Goal: Task Accomplishment & Management: Complete application form

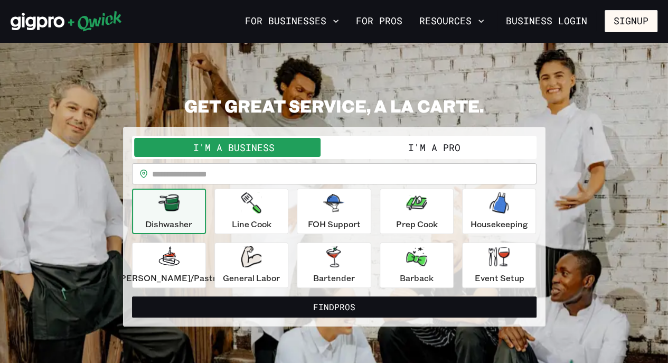
click at [400, 145] on button "I'm a Pro" at bounding box center [434, 147] width 200 height 19
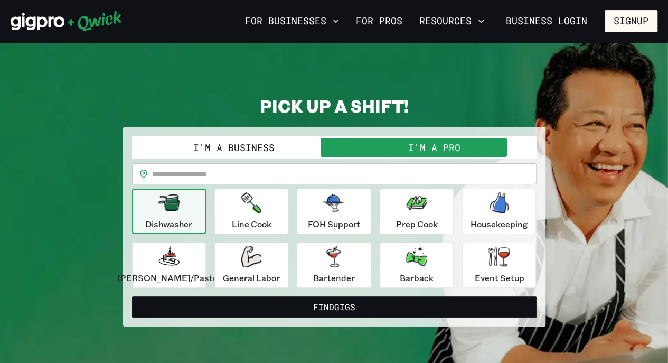
click at [395, 21] on link "For Pros" at bounding box center [379, 21] width 55 height 18
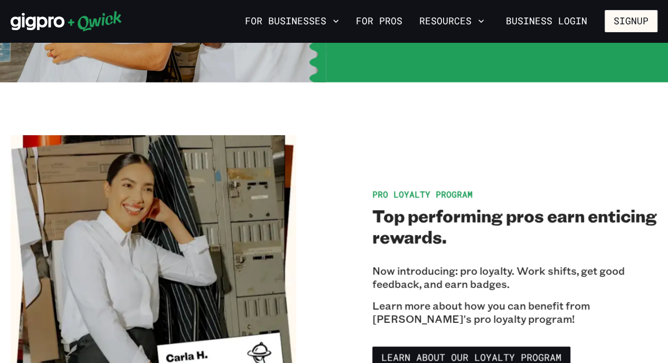
scroll to position [1905, 0]
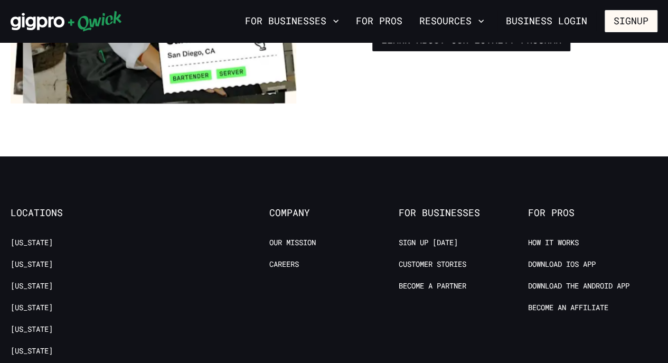
click at [35, 260] on link "[US_STATE]" at bounding box center [32, 264] width 42 height 10
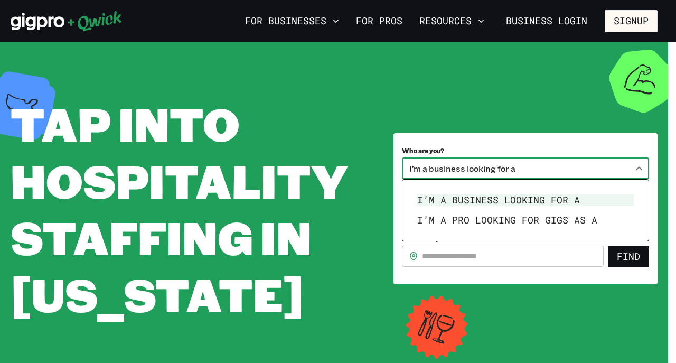
click at [645, 165] on body "**********" at bounding box center [338, 181] width 676 height 363
click at [611, 214] on li "I’m a pro looking for Gigs as a" at bounding box center [525, 220] width 225 height 20
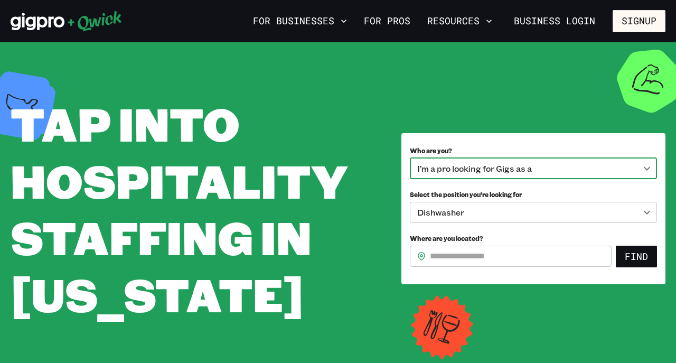
type input "***"
click at [627, 214] on body "**********" at bounding box center [338, 181] width 676 height 363
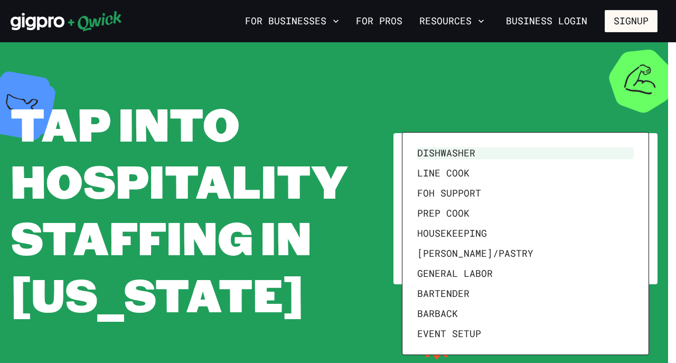
click at [572, 330] on li "Event Setup" at bounding box center [525, 334] width 225 height 20
type input "**********"
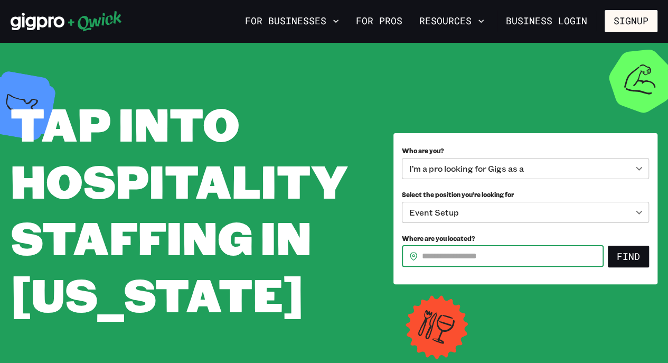
click at [551, 251] on input "Where are you located?" at bounding box center [513, 255] width 182 height 21
type input "*****"
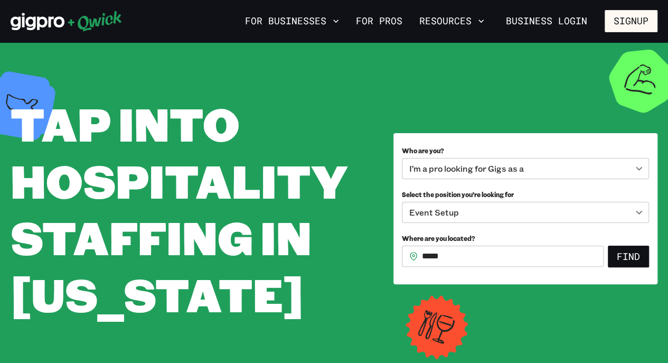
click at [624, 252] on button "Find" at bounding box center [628, 256] width 41 height 22
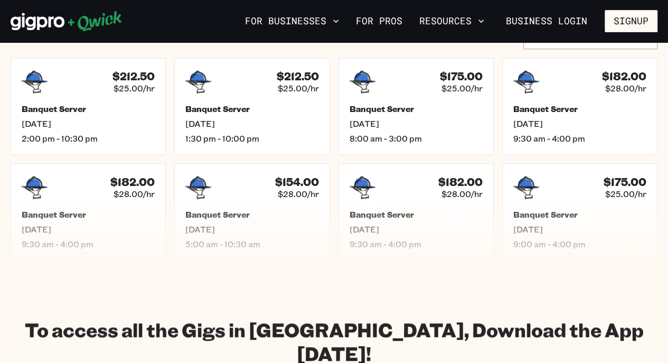
scroll to position [286, 0]
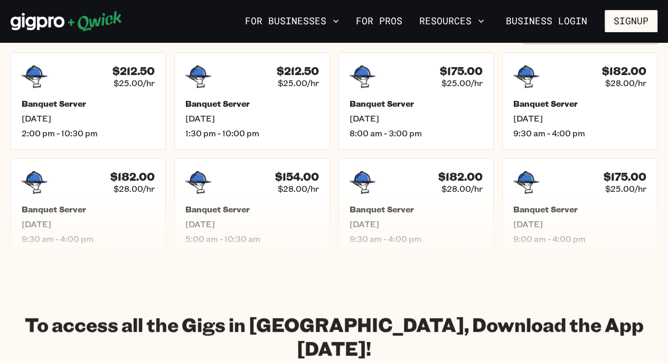
click at [459, 23] on button "Resources" at bounding box center [451, 21] width 73 height 18
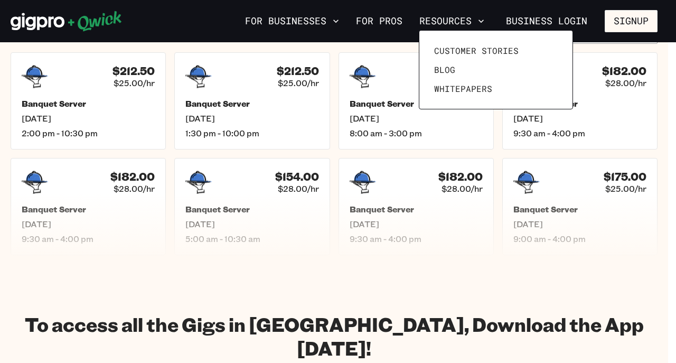
click at [448, 70] on span "Blog" at bounding box center [444, 69] width 21 height 11
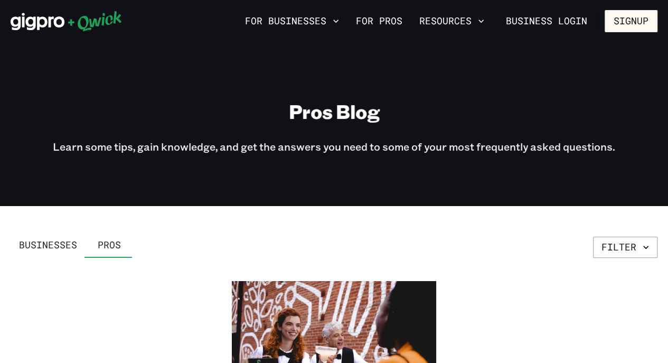
scroll to position [317, 0]
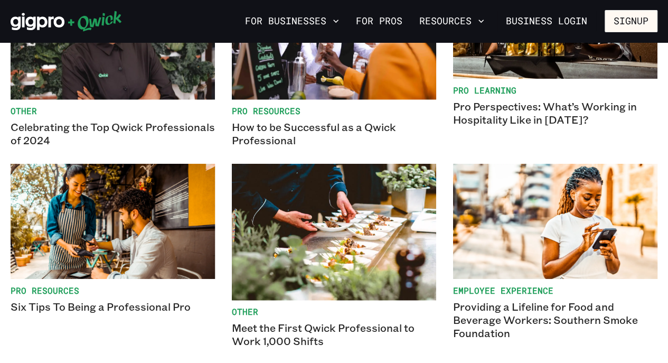
click at [147, 300] on p "Six Tips To Being a Professional Pro" at bounding box center [113, 306] width 204 height 13
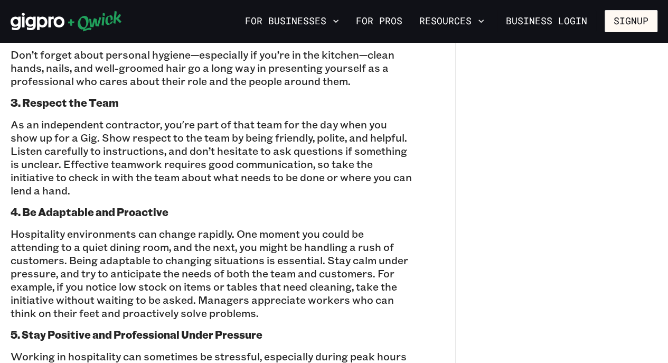
scroll to position [952, 0]
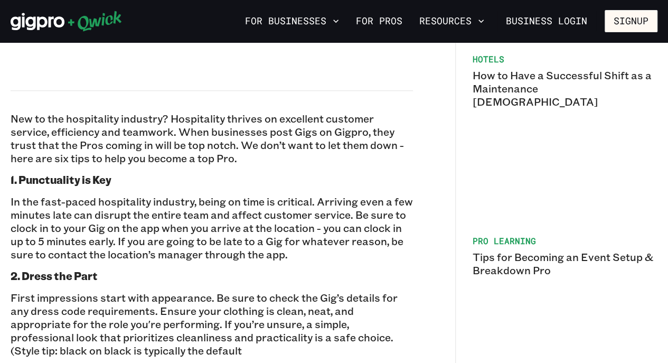
scroll to position [0, 0]
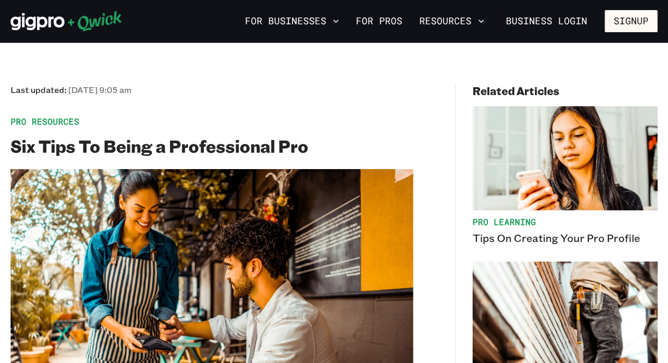
click at [378, 23] on link "For Pros" at bounding box center [379, 21] width 55 height 18
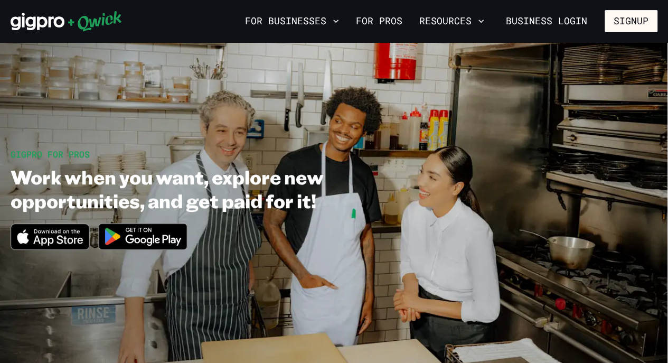
click at [464, 17] on button "Resources" at bounding box center [451, 21] width 73 height 18
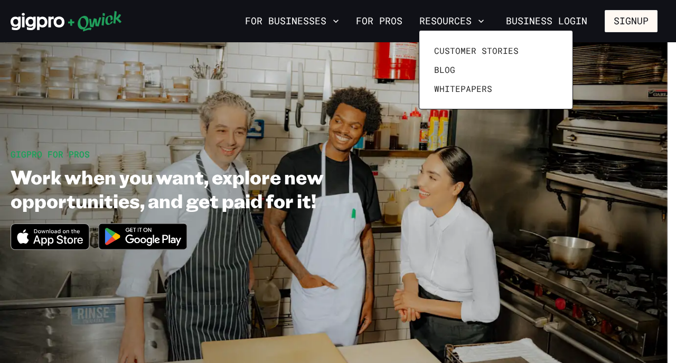
click at [461, 85] on span "Whitepapers" at bounding box center [463, 88] width 58 height 11
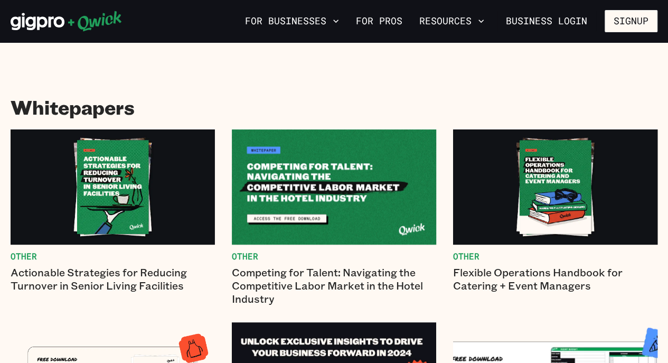
click at [325, 18] on button "For Businesses" at bounding box center [292, 21] width 102 height 18
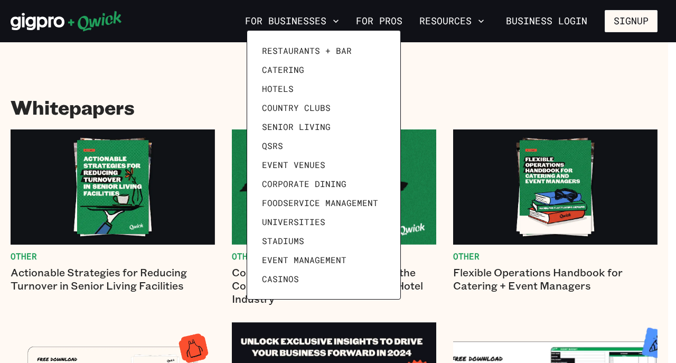
click at [386, 18] on div at bounding box center [338, 181] width 676 height 363
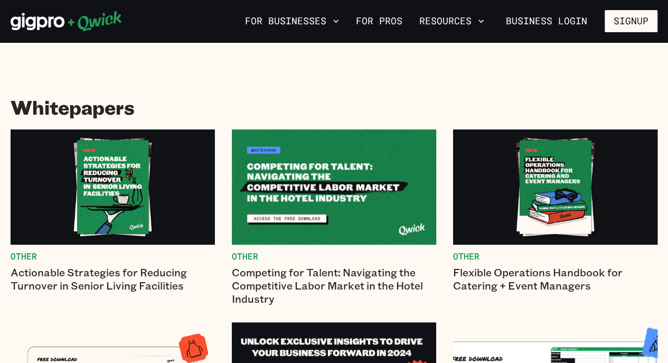
click at [386, 18] on link "For Pros" at bounding box center [379, 21] width 55 height 18
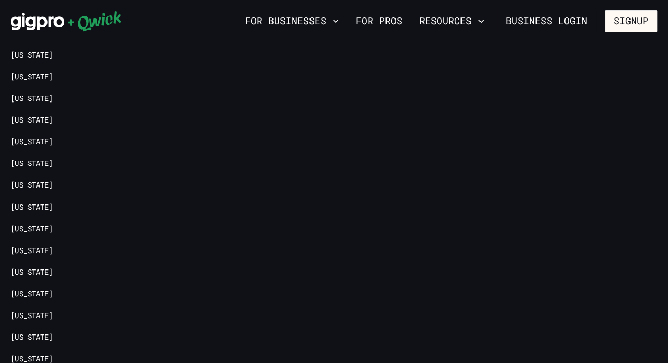
scroll to position [2425, 0]
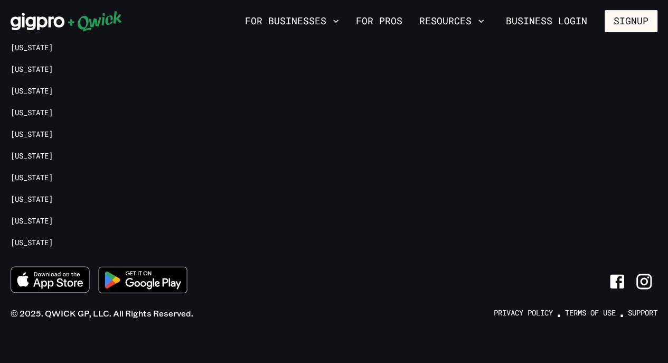
click at [619, 272] on icon "Link to Facebook" at bounding box center [617, 281] width 18 height 18
